Goal: Task Accomplishment & Management: Use online tool/utility

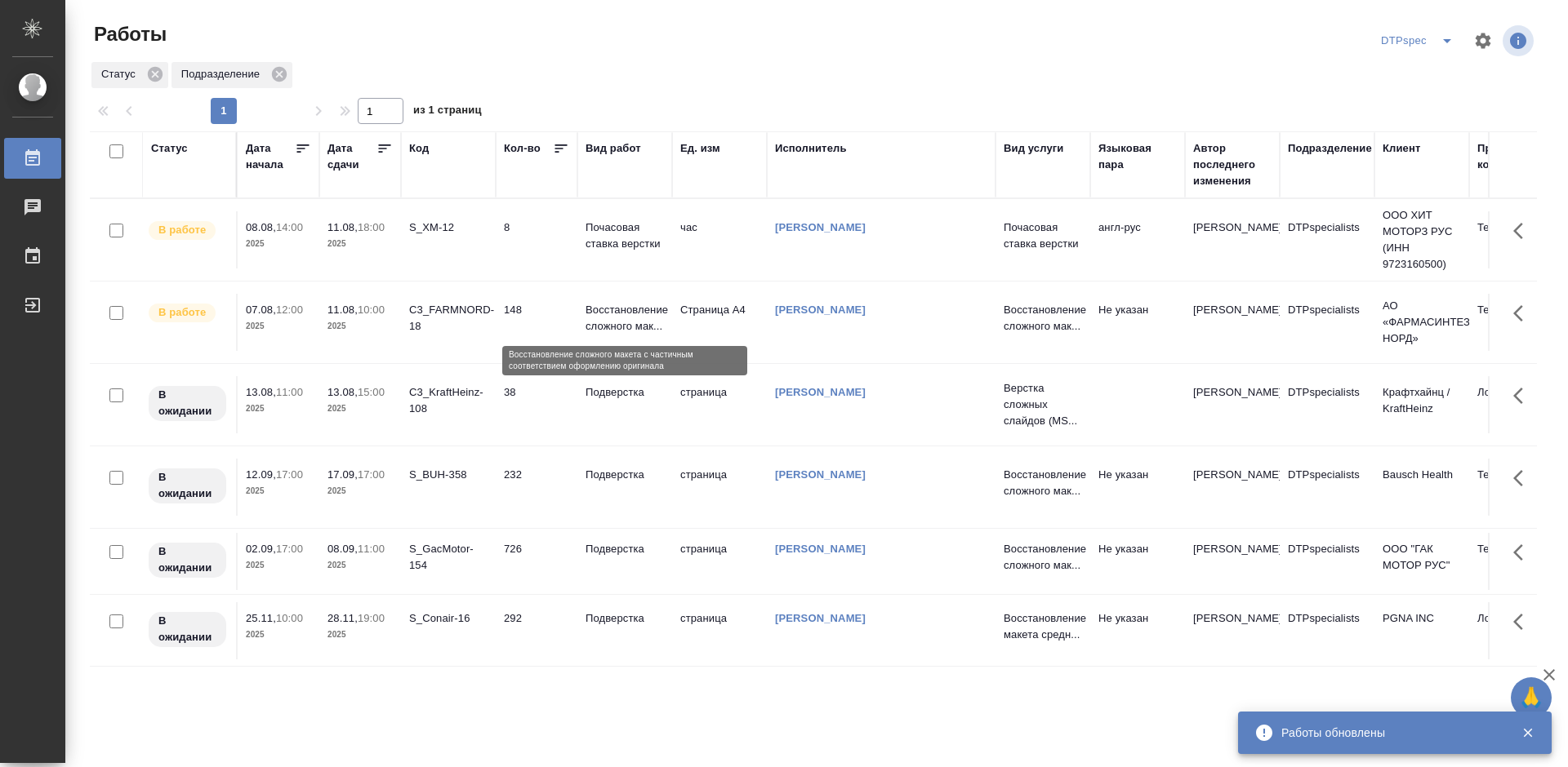
click at [609, 315] on p "Восстановление сложного мак..." at bounding box center [624, 318] width 79 height 32
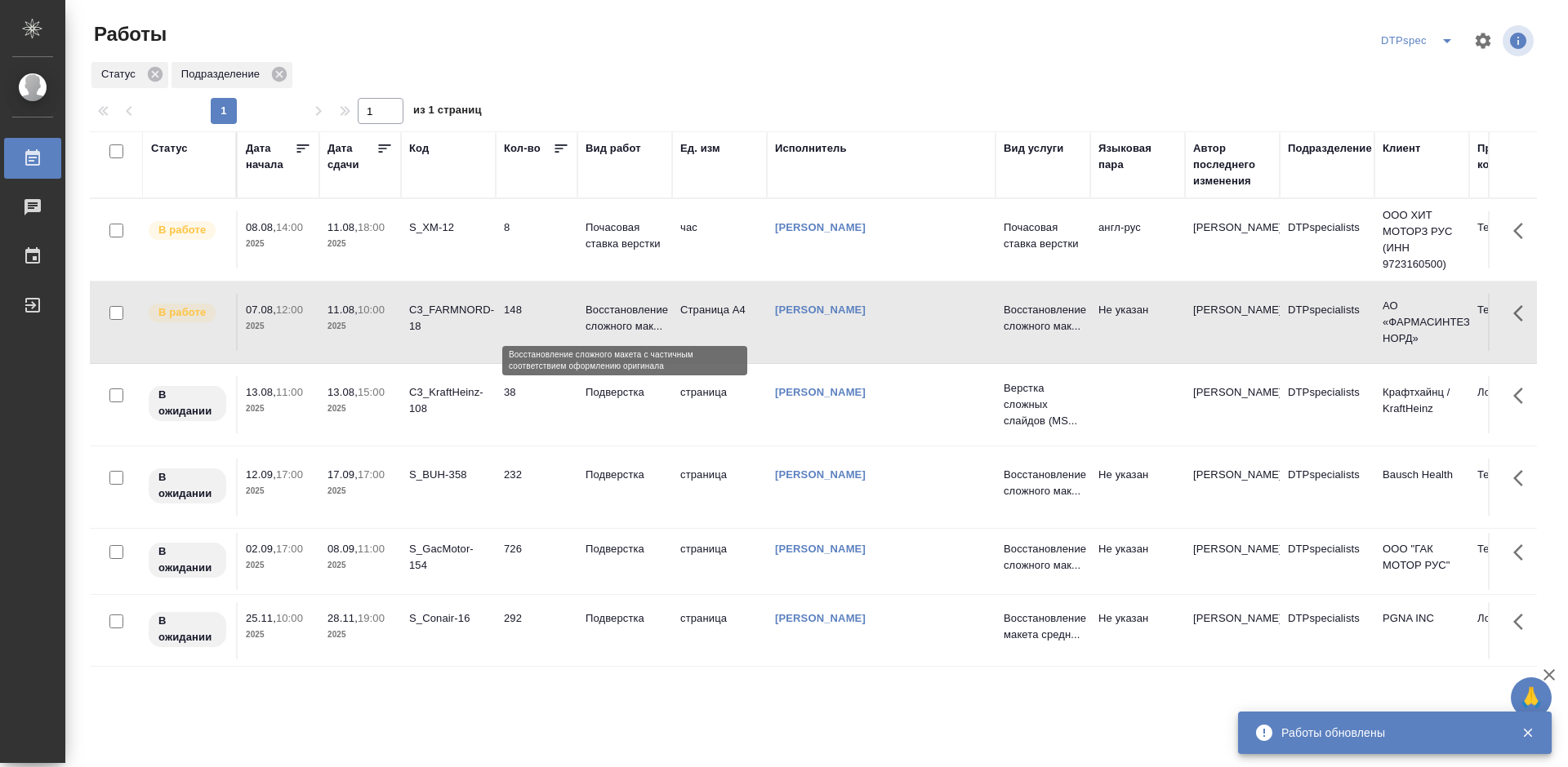
click at [609, 315] on p "Восстановление сложного мак..." at bounding box center [624, 318] width 79 height 32
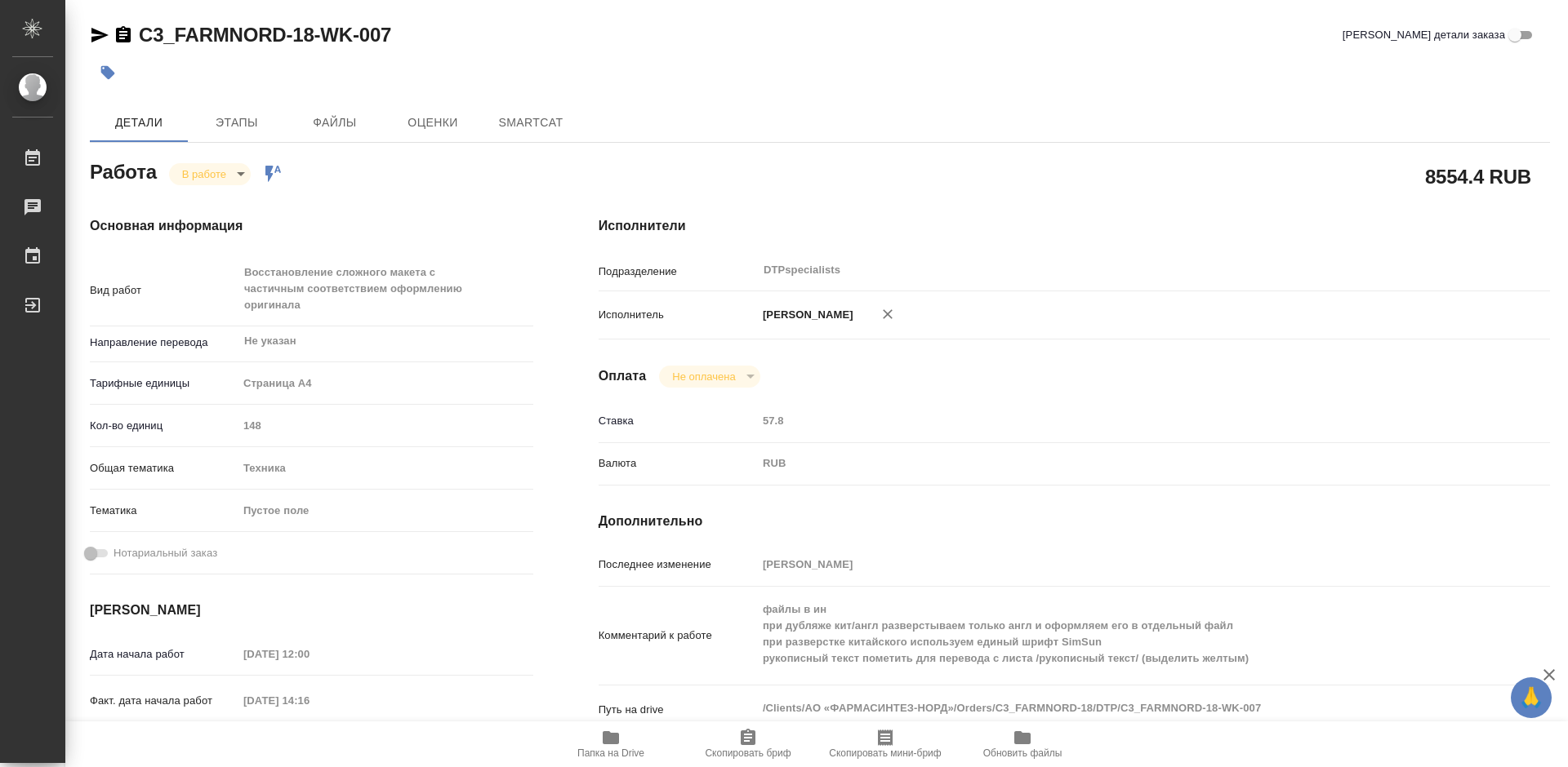
type textarea "x"
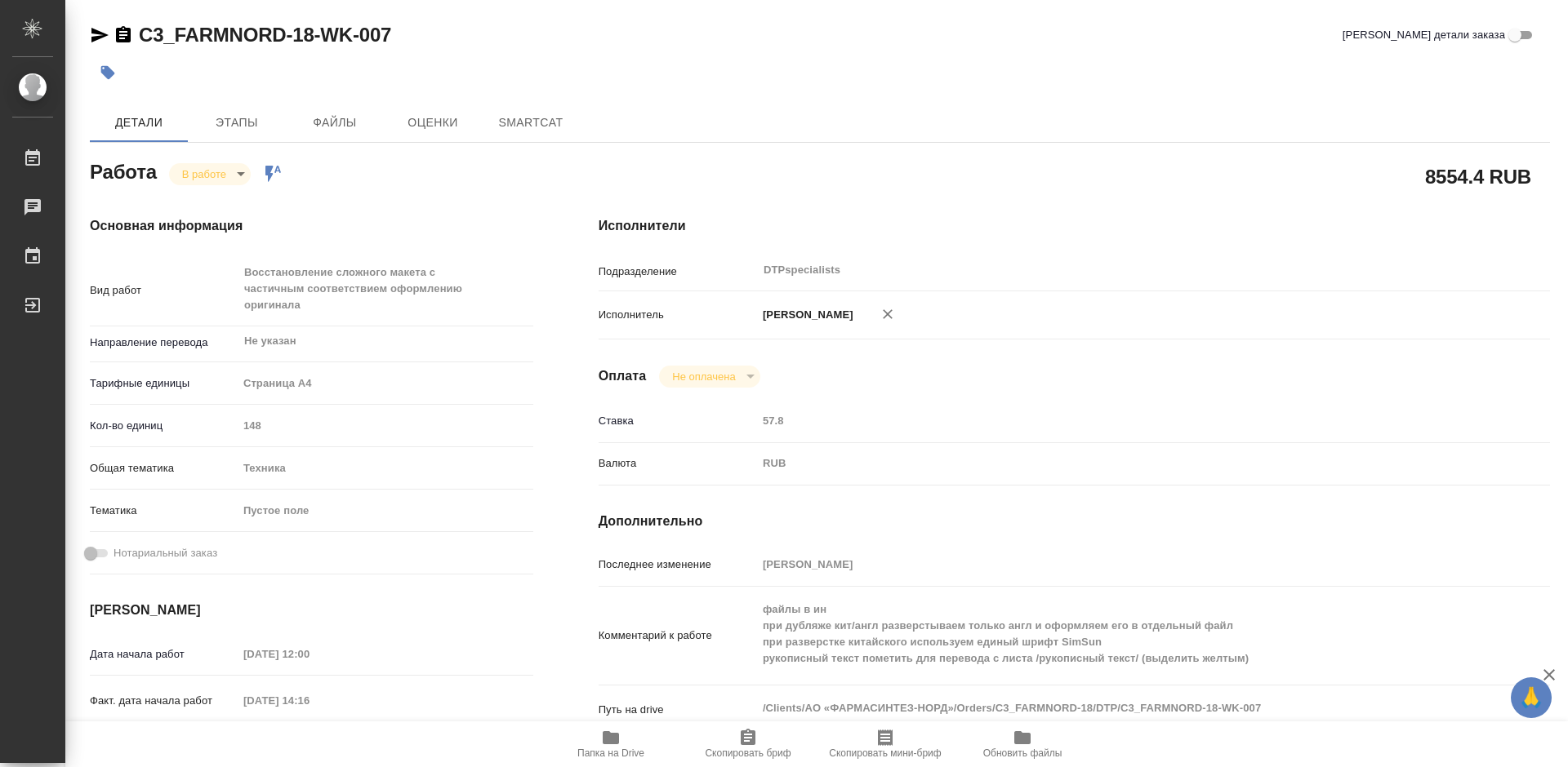
type textarea "x"
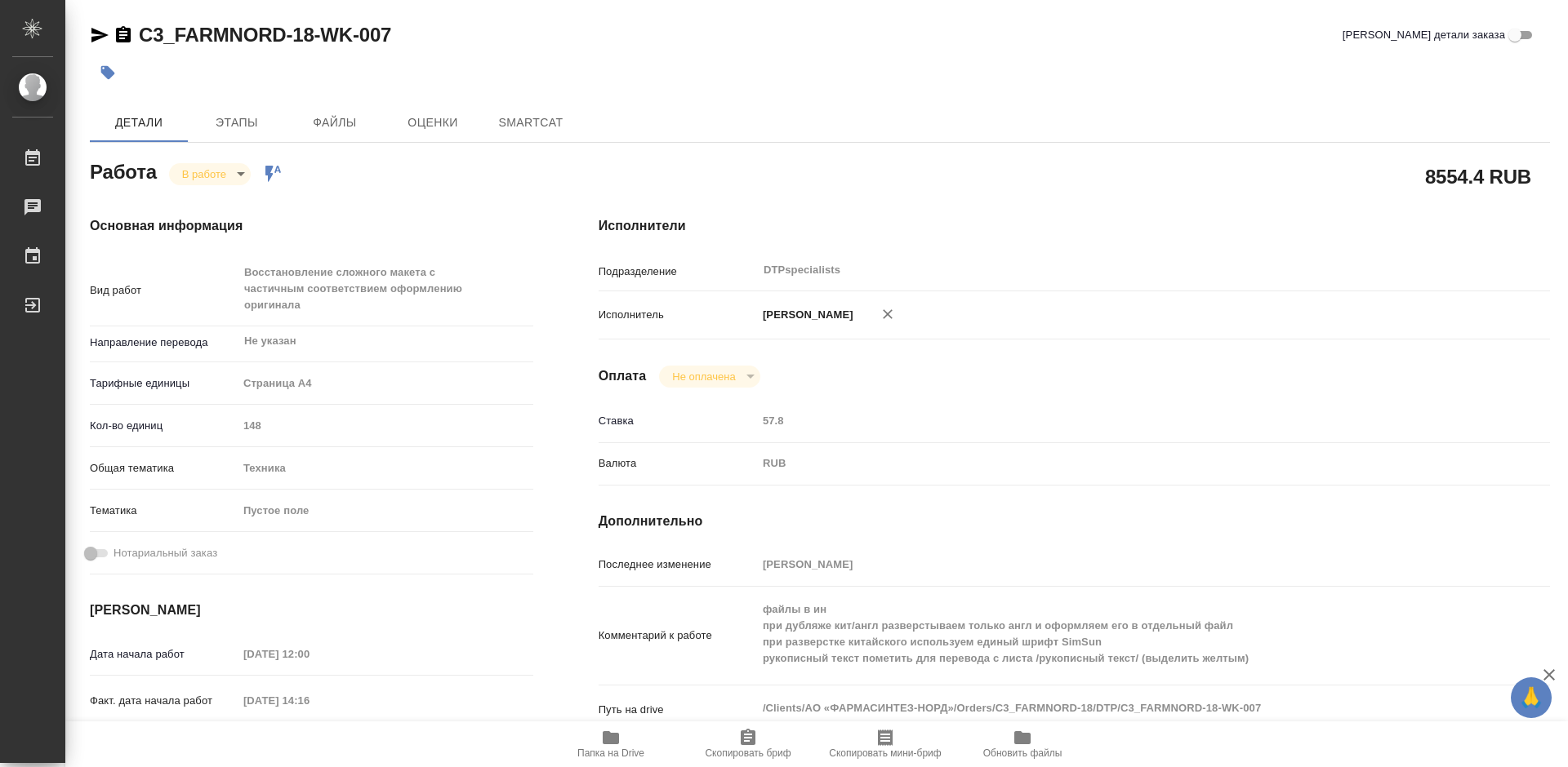
type textarea "x"
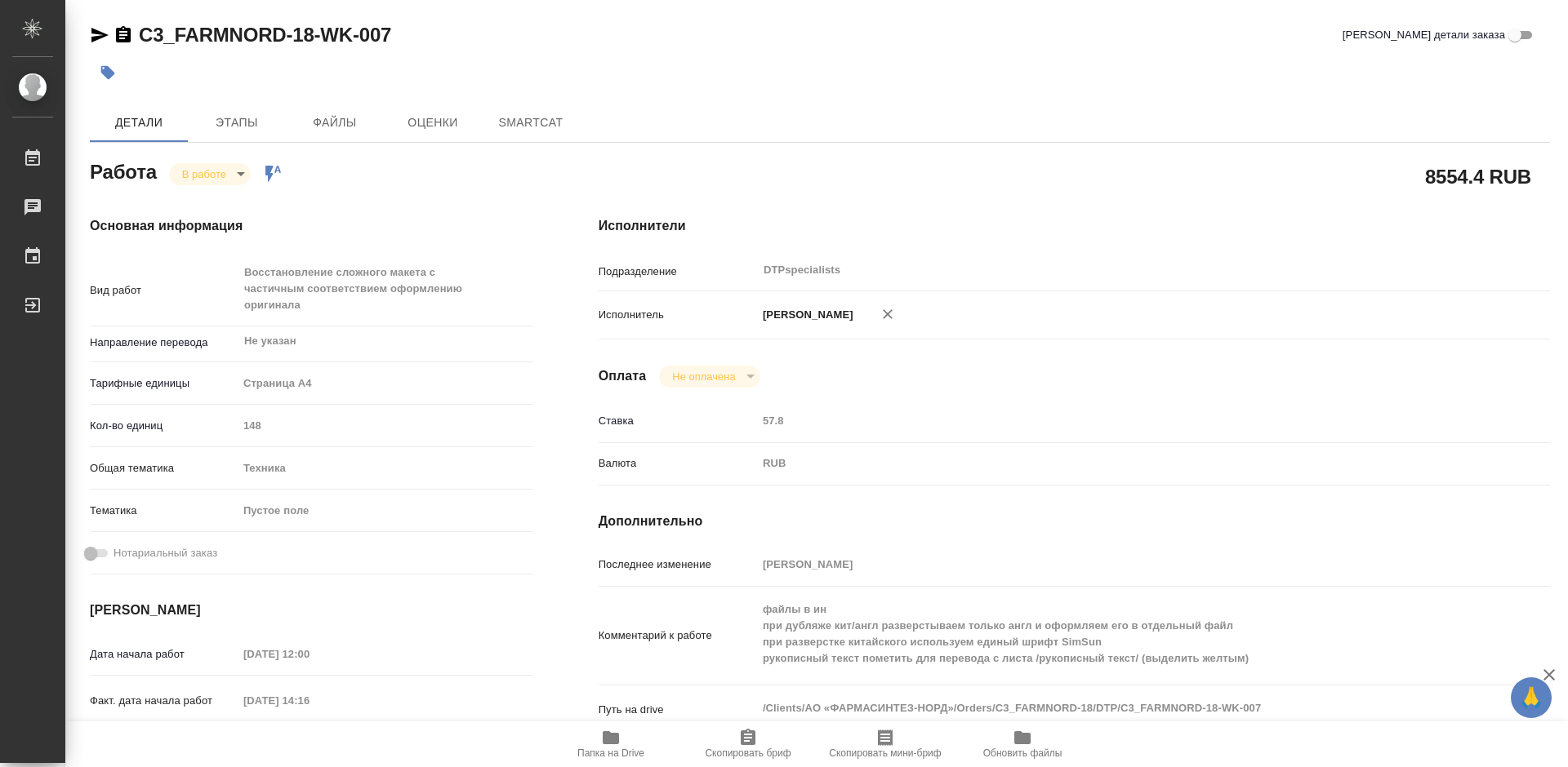
scroll to position [327, 0]
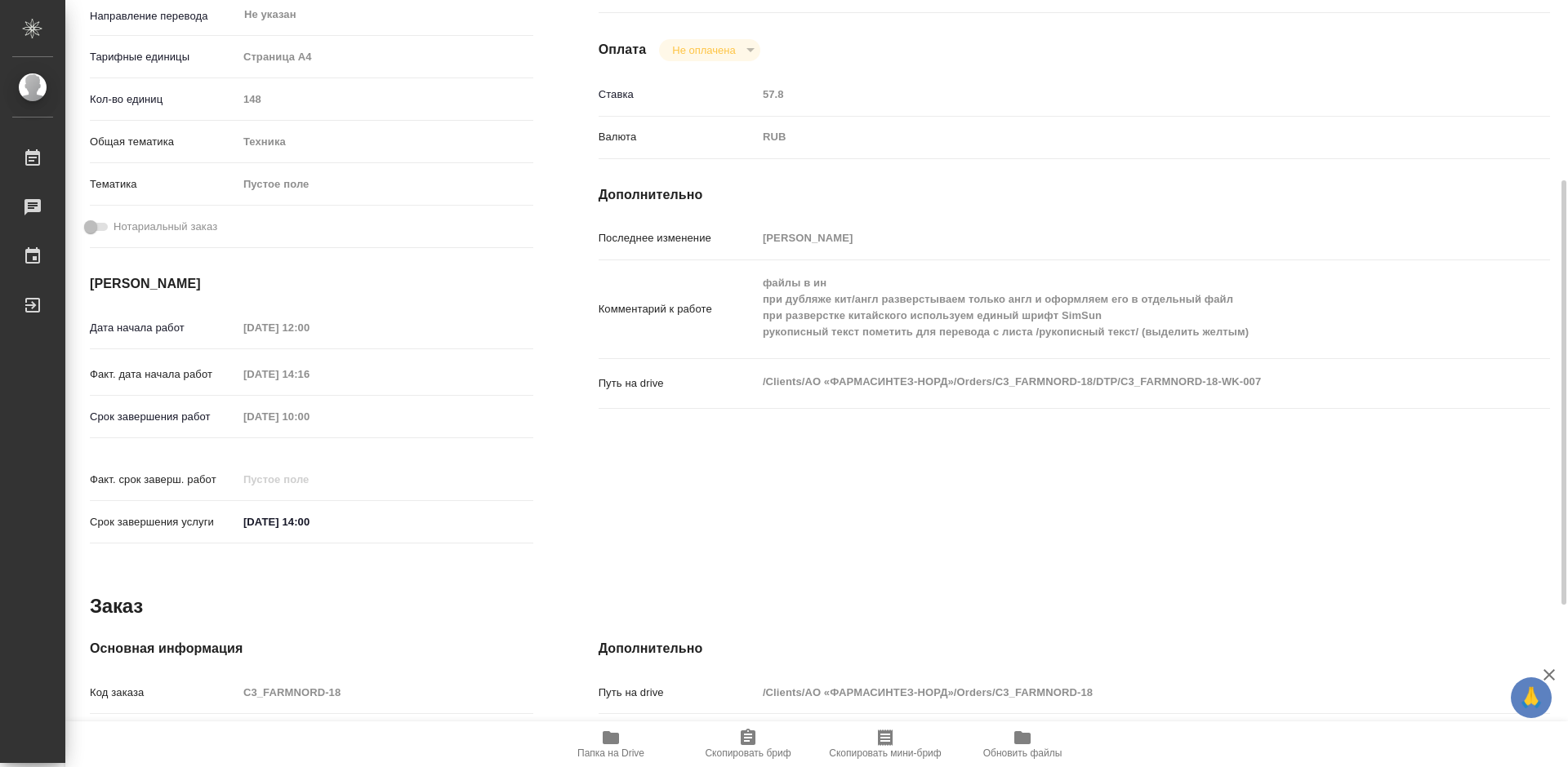
type textarea "x"
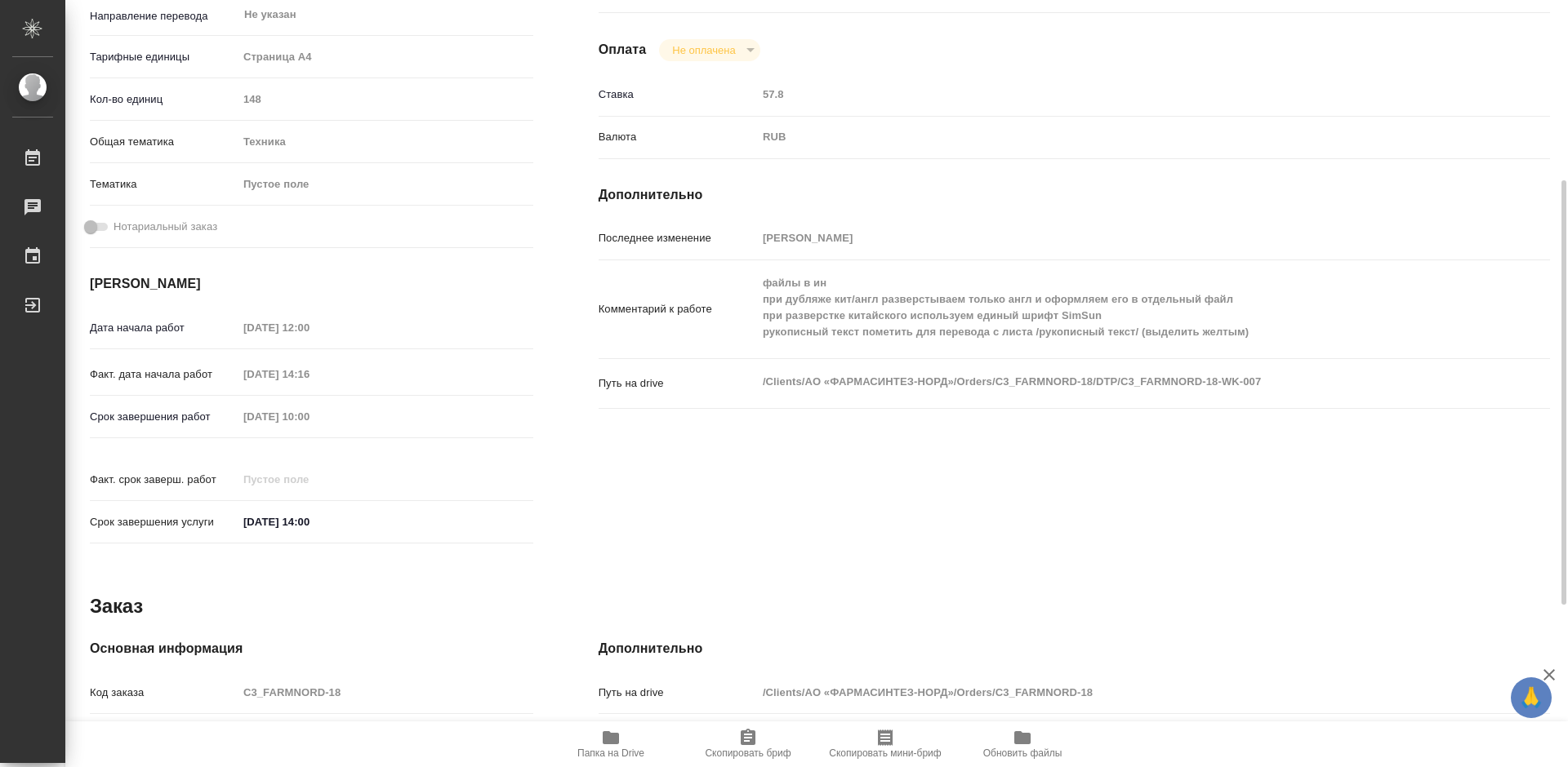
type textarea "x"
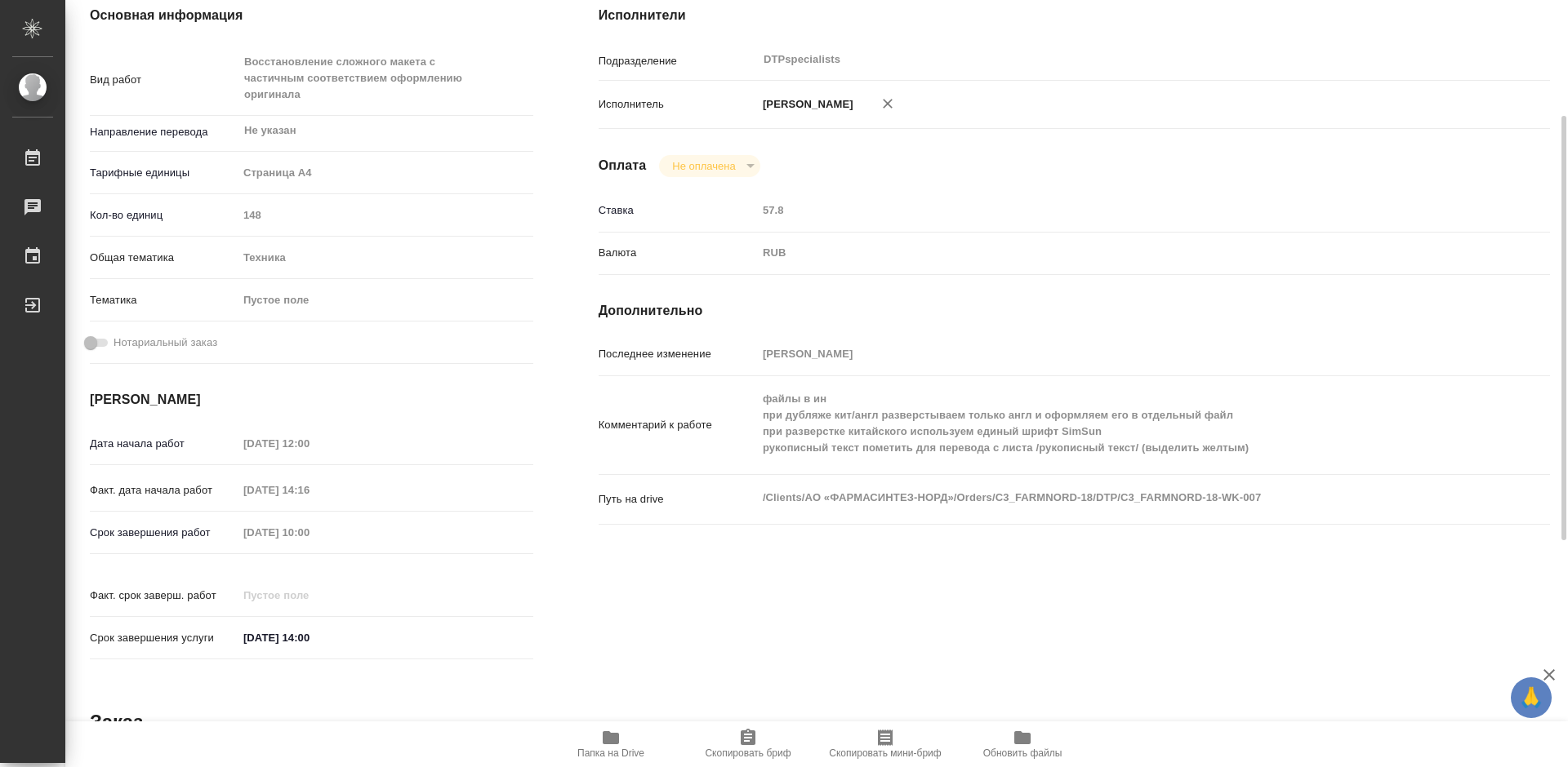
scroll to position [0, 0]
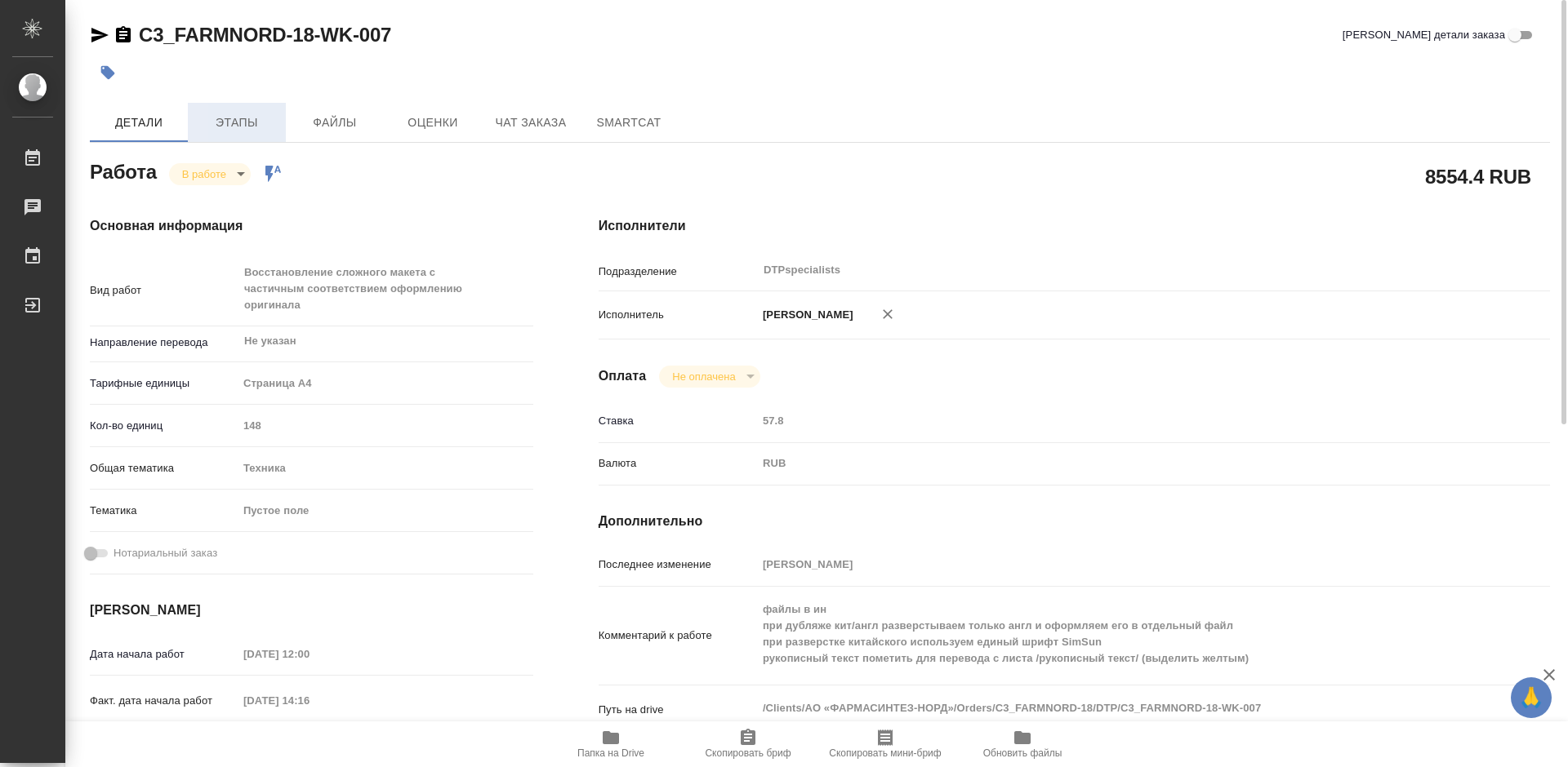
click at [225, 116] on span "Этапы" at bounding box center [237, 122] width 79 height 21
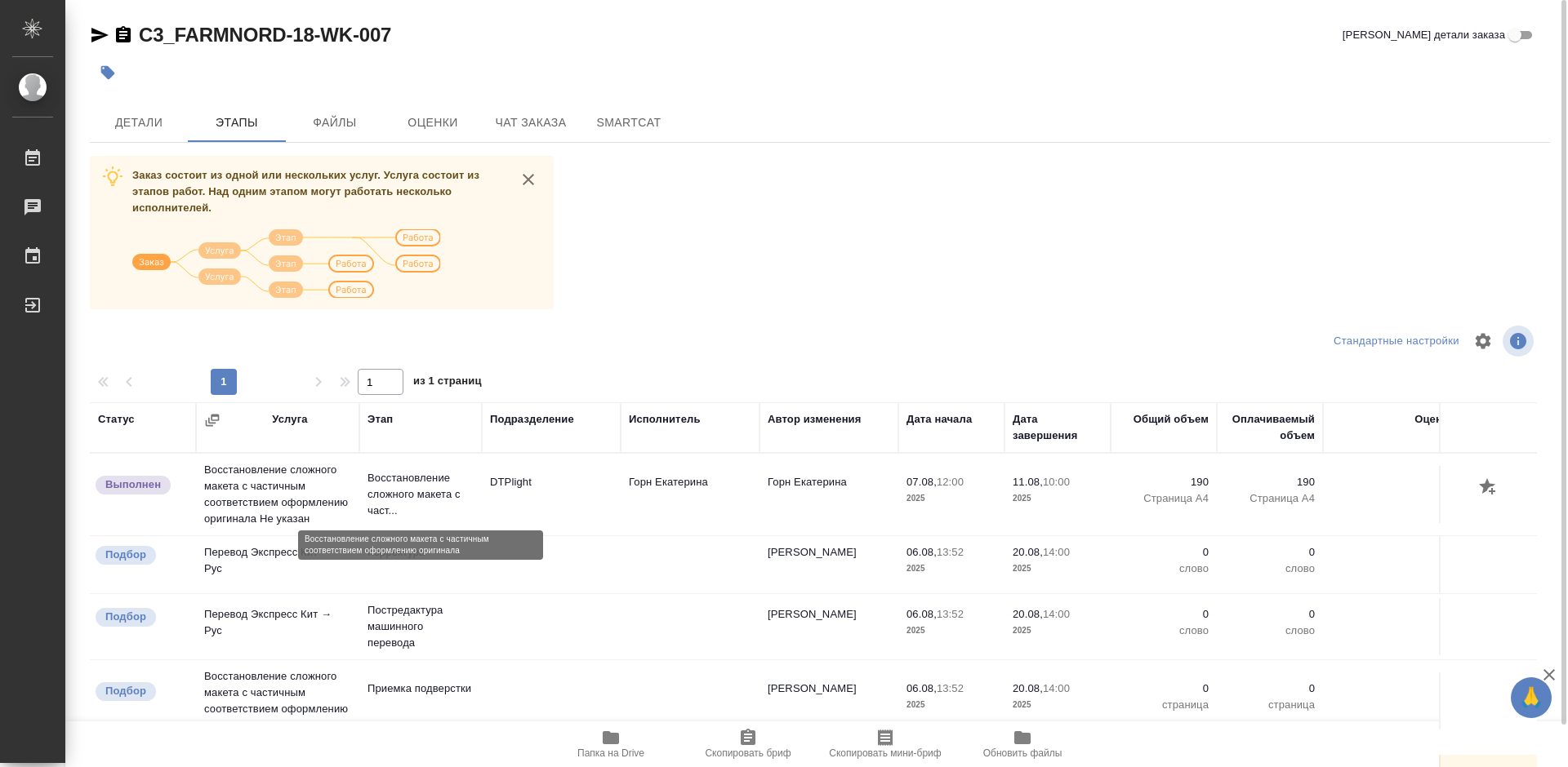
click at [415, 487] on p "Восстановление сложного макета с част..." at bounding box center [421, 494] width 106 height 49
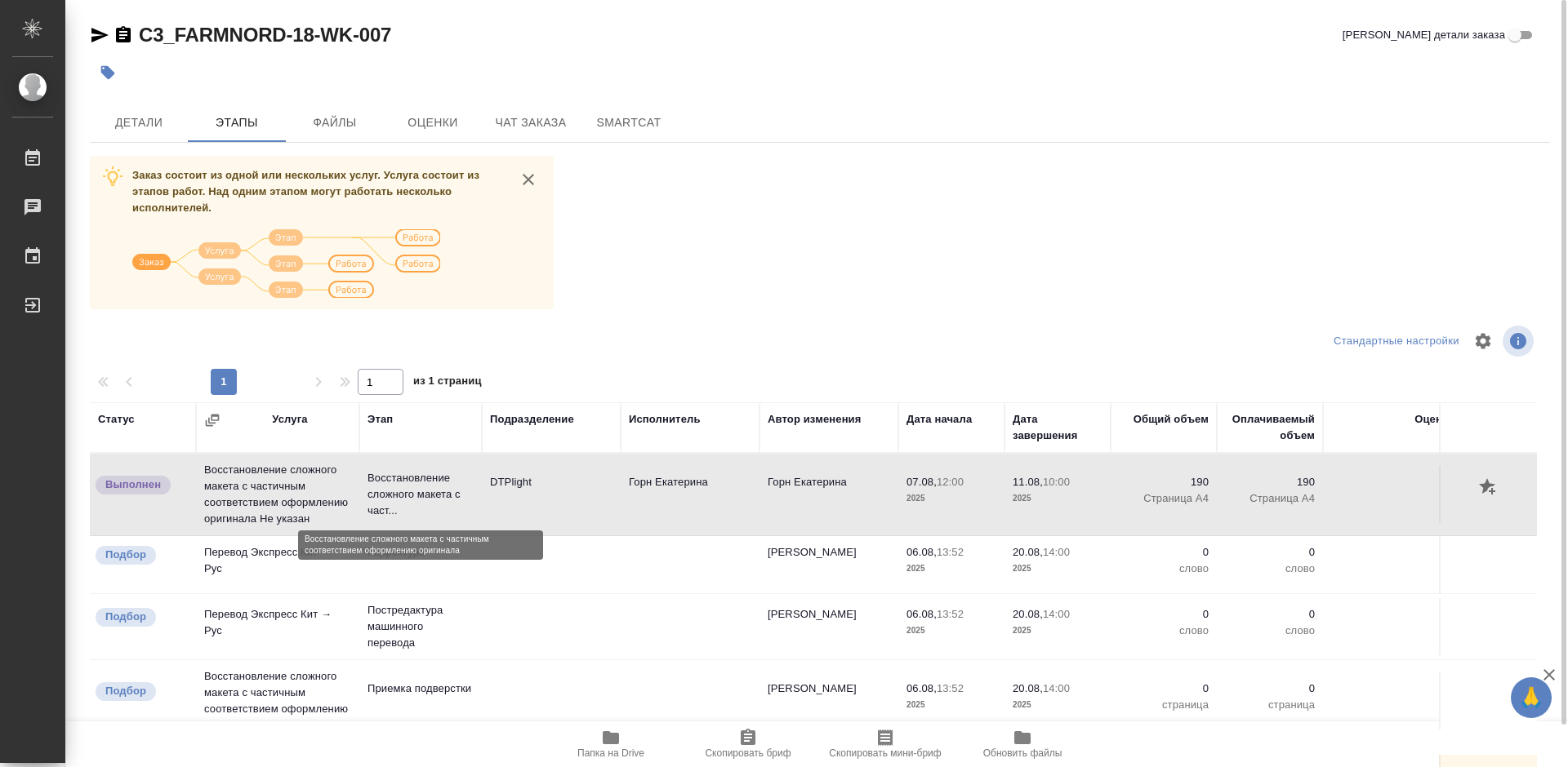
click at [415, 487] on p "Восстановление сложного макета с част..." at bounding box center [421, 494] width 106 height 49
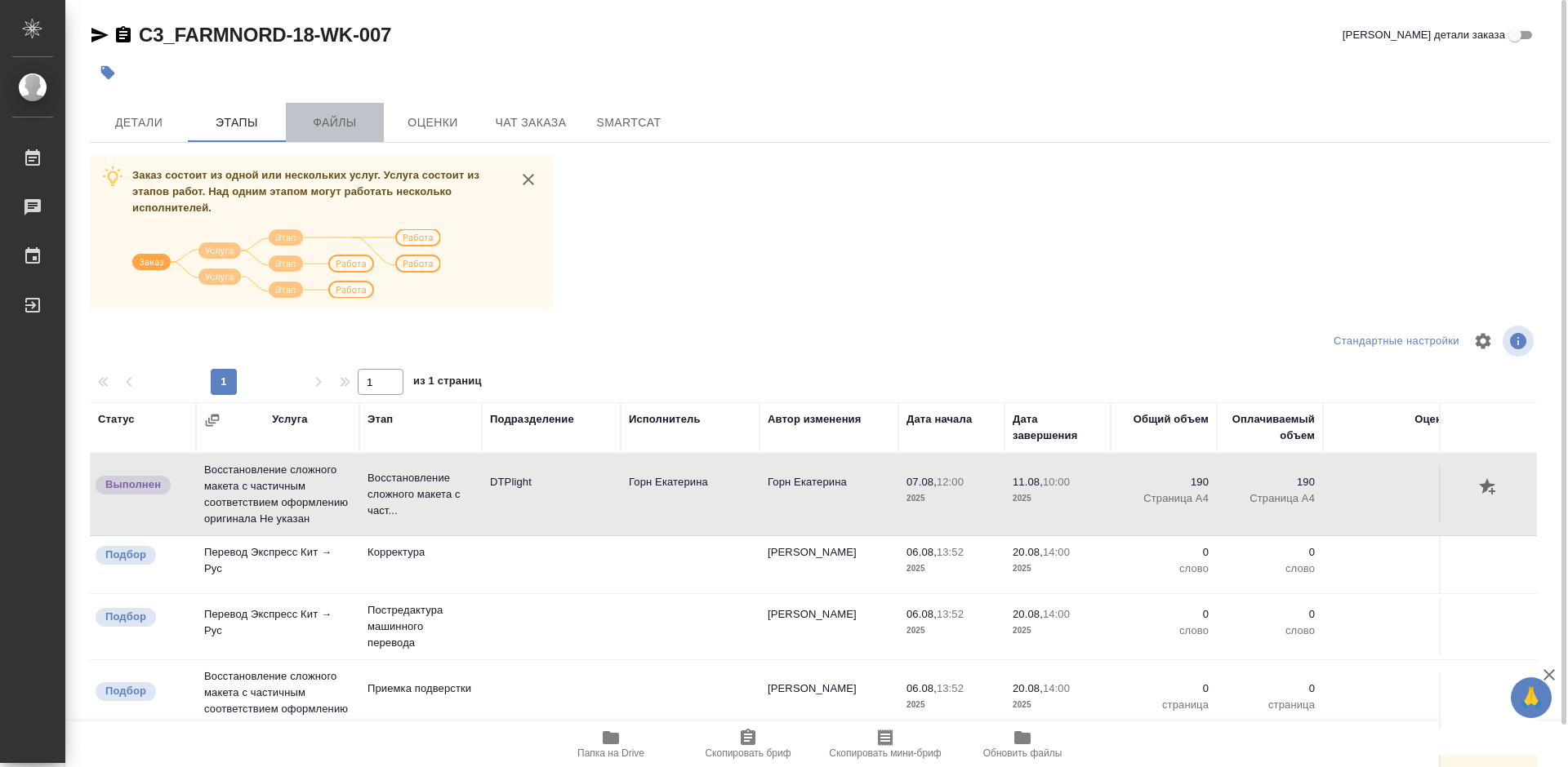
click at [329, 117] on span "Файлы" at bounding box center [334, 122] width 79 height 21
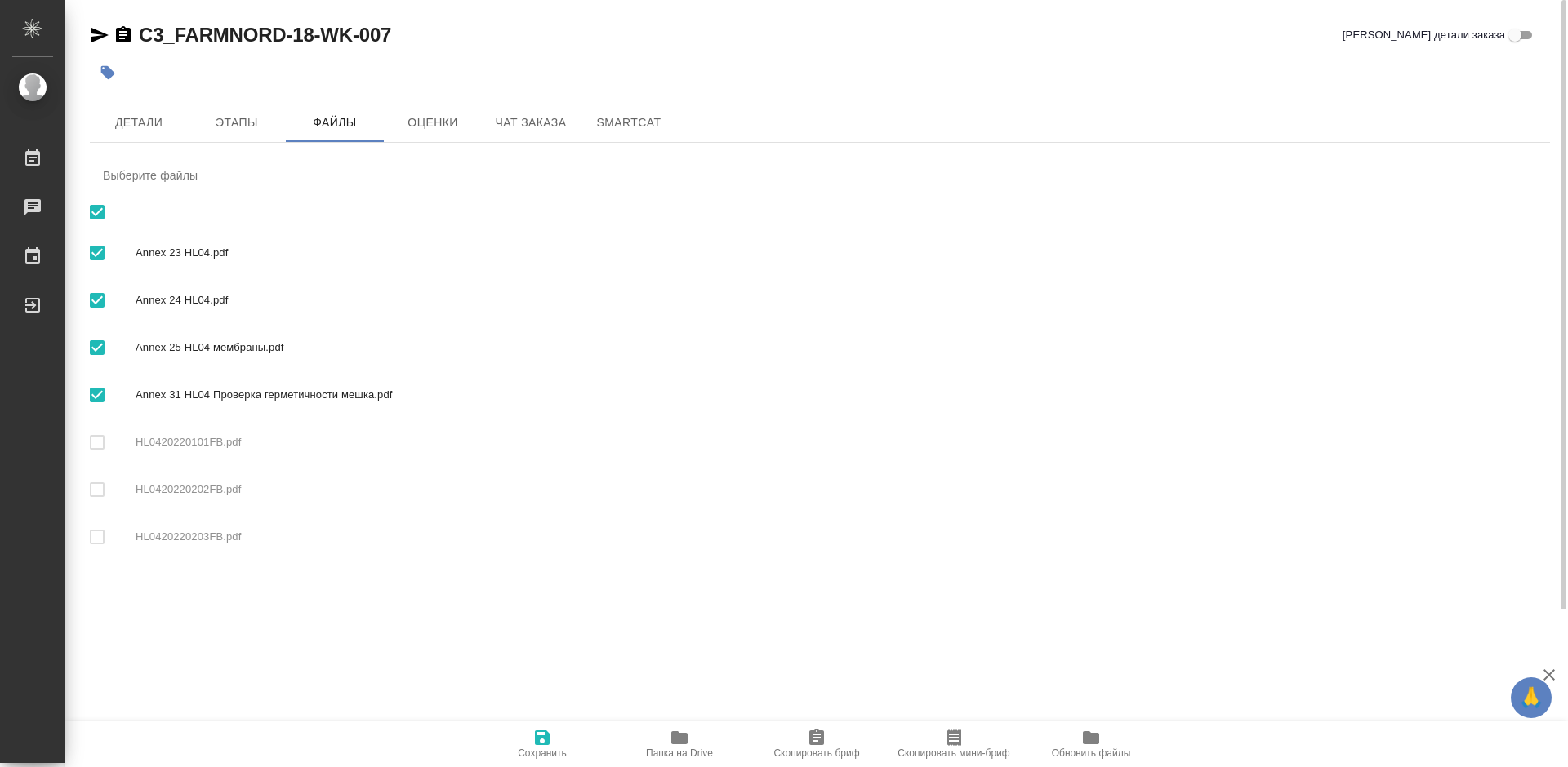
click at [692, 750] on span "Папка на Drive" at bounding box center [679, 753] width 67 height 12
